Goal: Find specific page/section: Find specific page/section

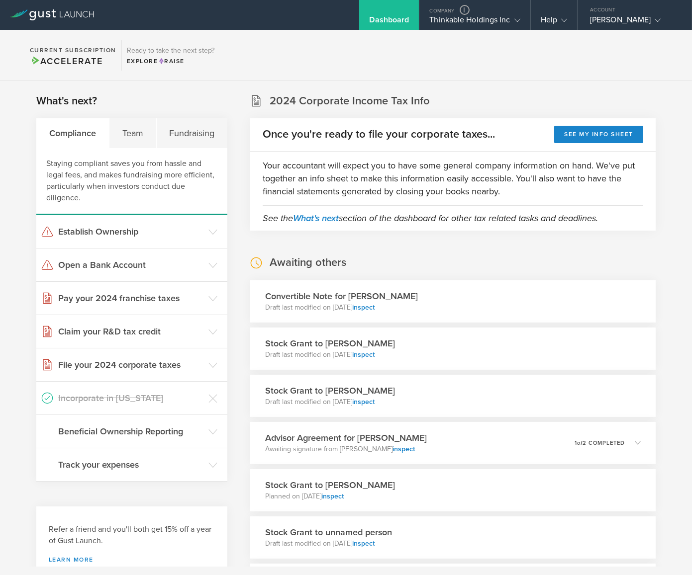
click at [663, 66] on section "Current Subscription Accelerate Ready to take the next step? Explore Raise" at bounding box center [346, 55] width 692 height 51
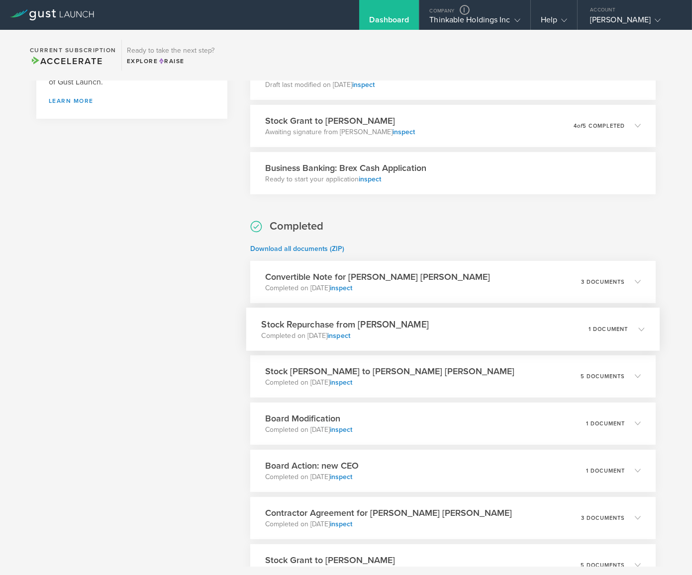
click at [467, 336] on div "Stock Repurchase from [PERSON_NAME] Completed on [DATE] inspect 1 document" at bounding box center [452, 329] width 413 height 43
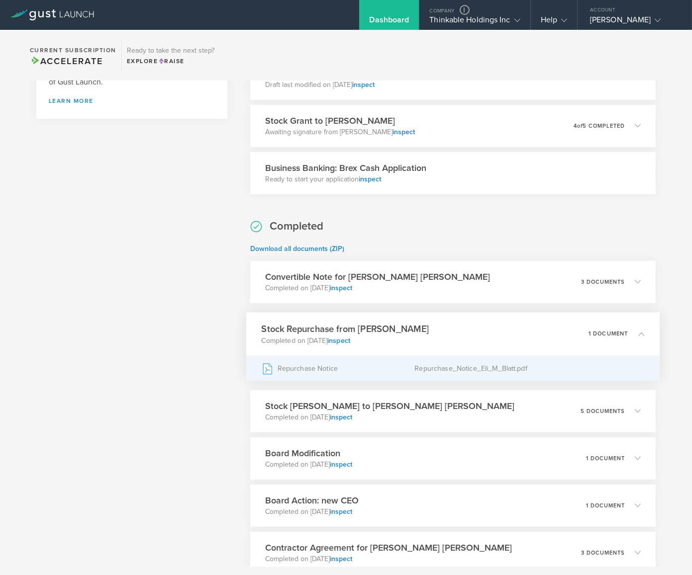
click at [355, 365] on div "Repurchase Notice" at bounding box center [338, 368] width 153 height 25
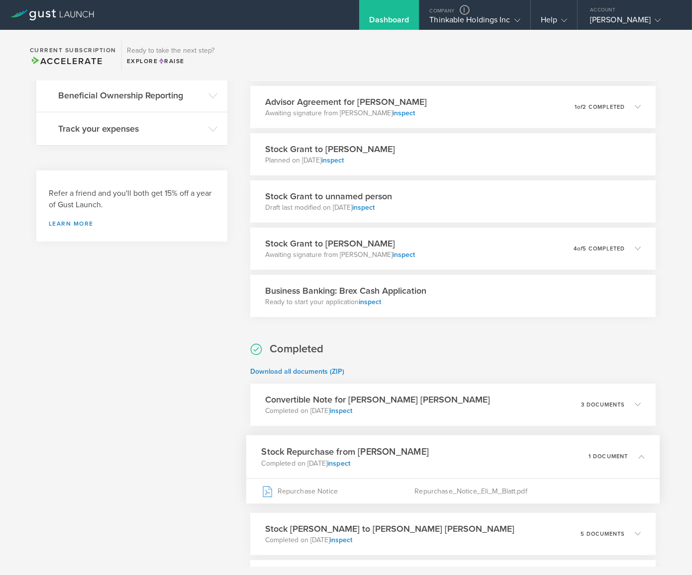
scroll to position [0, 0]
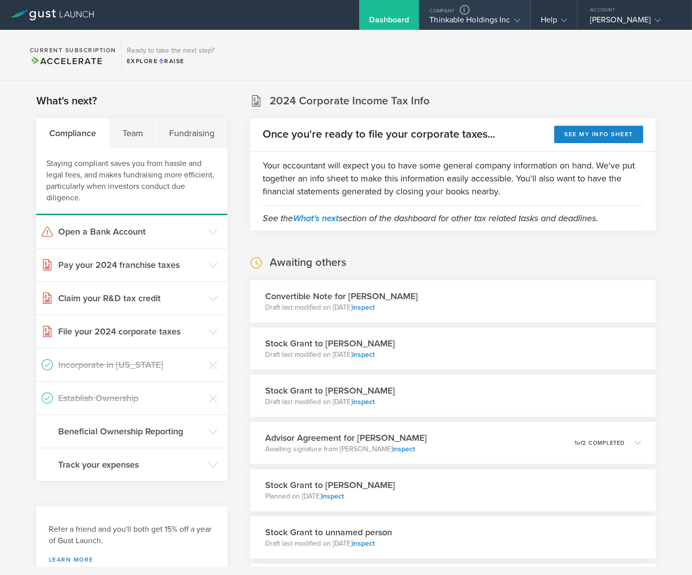
click at [443, 21] on div "Thinkable Holdings Inc" at bounding box center [474, 22] width 90 height 15
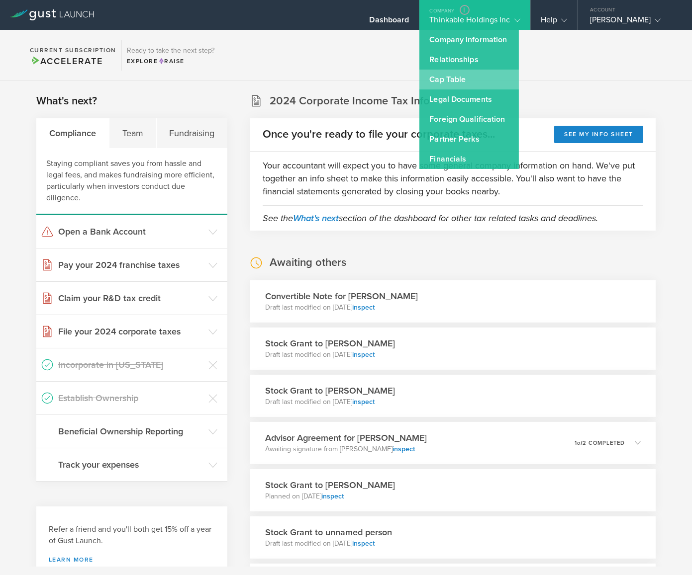
click at [447, 82] on link "Cap Table" at bounding box center [468, 80] width 99 height 20
